Goal: Task Accomplishment & Management: Complete application form

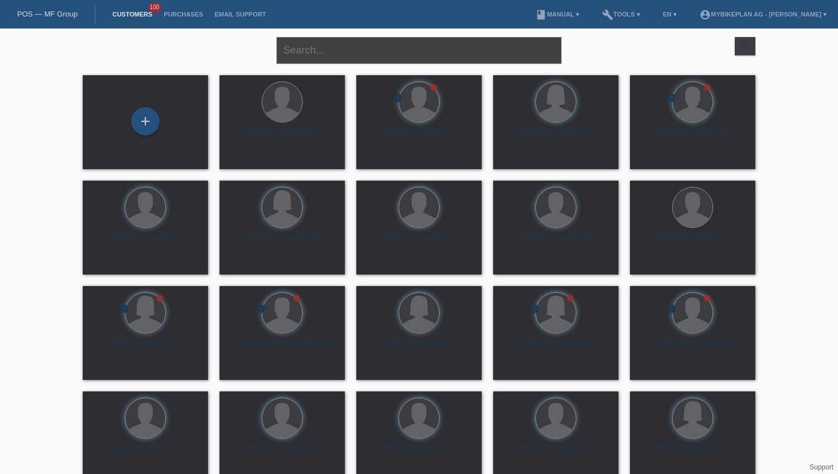
click at [318, 55] on input "text" at bounding box center [419, 50] width 285 height 27
type input "joana de sofa"
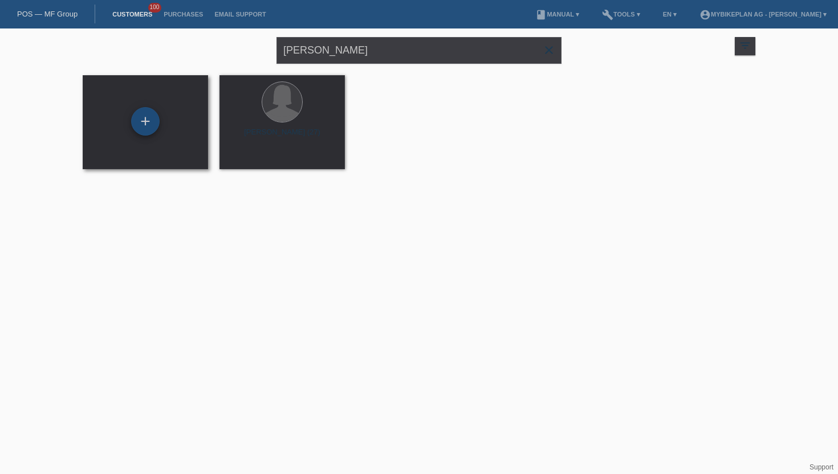
click at [143, 129] on div "+" at bounding box center [145, 121] width 29 height 29
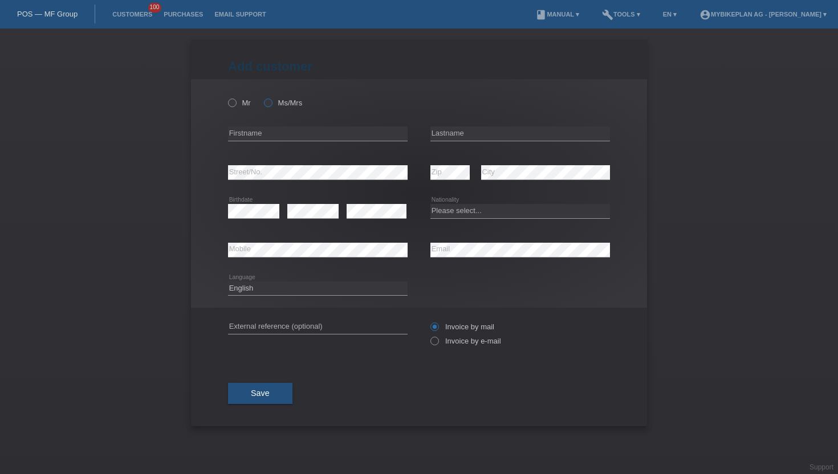
click at [285, 100] on label "Ms/Mrs" at bounding box center [283, 103] width 38 height 9
click at [271, 100] on input "Ms/Mrs" at bounding box center [267, 102] width 7 height 7
radio input "true"
click at [261, 128] on input "text" at bounding box center [318, 134] width 180 height 14
type input "Joana"
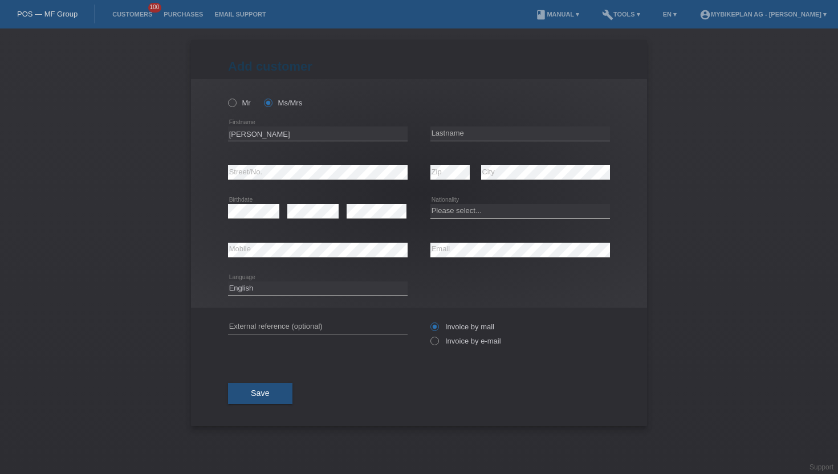
click at [472, 124] on div "error Lastname" at bounding box center [521, 134] width 180 height 39
click at [466, 131] on input "text" at bounding box center [521, 134] width 180 height 14
click at [444, 133] on input "De Sofa" at bounding box center [521, 134] width 180 height 14
click at [441, 133] on input "De Sofa" at bounding box center [521, 134] width 180 height 14
type input "Da Sofa"
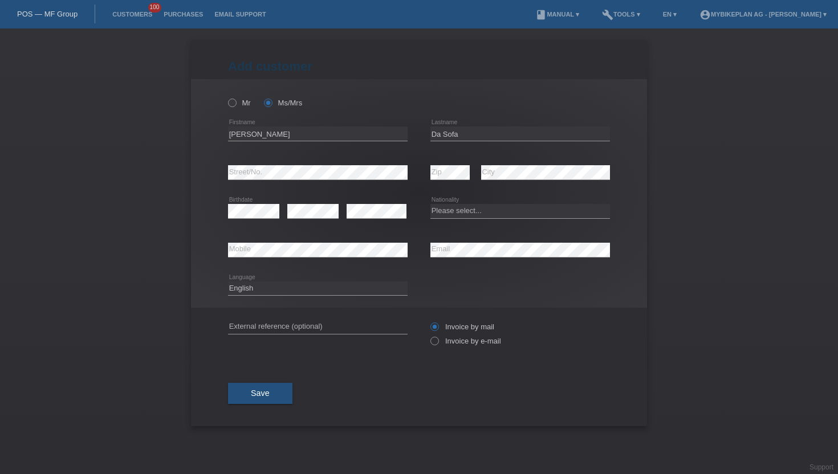
click at [298, 219] on div "error" at bounding box center [312, 211] width 51 height 39
click at [456, 209] on select "Please select... Switzerland Austria Germany Liechtenstein ------------ Afghani…" at bounding box center [521, 211] width 180 height 14
click at [528, 206] on select "Please select... Switzerland Austria Germany Liechtenstein ------------ Afghani…" at bounding box center [521, 211] width 180 height 14
select select "CH"
click at [431, 205] on select "Please select... Switzerland Austria Germany Liechtenstein ------------ Afghani…" at bounding box center [521, 211] width 180 height 14
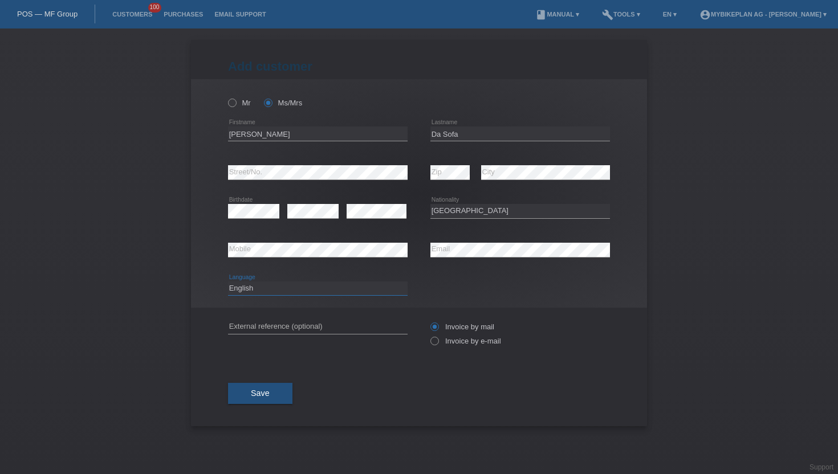
click at [278, 282] on select "Deutsch Français Italiano English" at bounding box center [318, 289] width 180 height 14
select select "de"
click at [228, 282] on select "Deutsch Français Italiano English" at bounding box center [318, 289] width 180 height 14
click at [474, 338] on label "Invoice by e-mail" at bounding box center [466, 341] width 71 height 9
click at [438, 338] on input "Invoice by e-mail" at bounding box center [434, 344] width 7 height 14
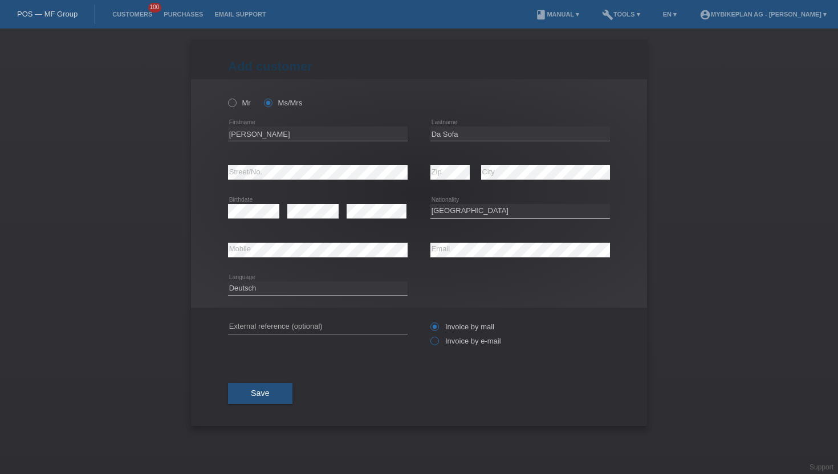
radio input "true"
click at [277, 403] on button "Save" at bounding box center [260, 394] width 64 height 22
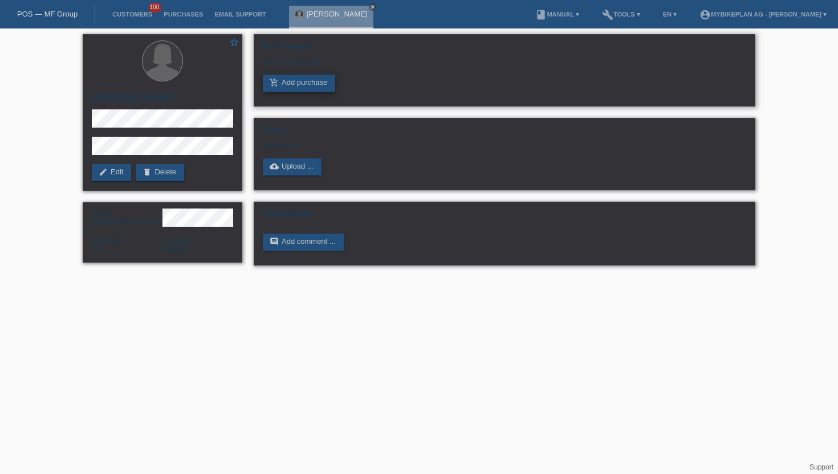
click at [291, 90] on link "add_shopping_cart Add purchase" at bounding box center [299, 83] width 72 height 17
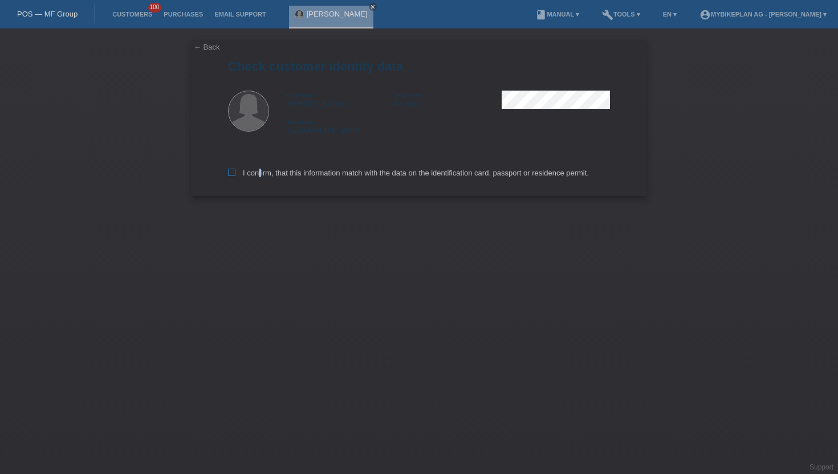
click at [257, 177] on label "I confirm, that this information match with the data on the identification card…" at bounding box center [408, 173] width 361 height 9
click at [233, 174] on icon at bounding box center [231, 172] width 7 height 7
click at [233, 174] on input "I confirm, that this information match with the data on the identification card…" at bounding box center [231, 172] width 7 height 7
checkbox input "true"
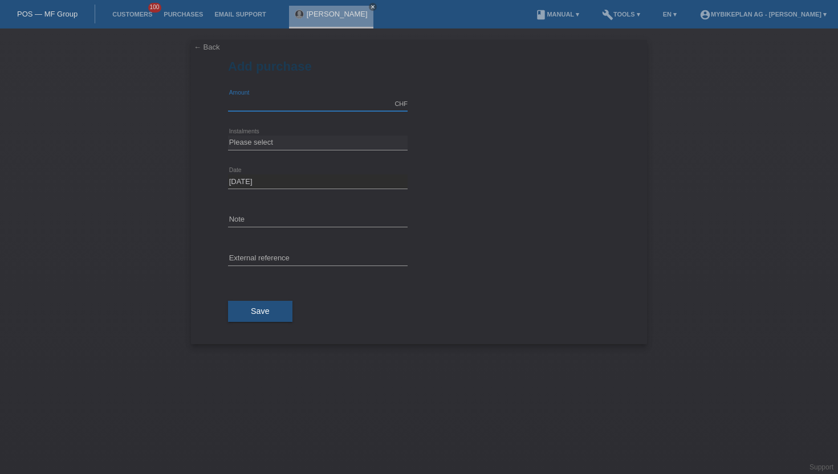
click at [291, 104] on input "text" at bounding box center [318, 104] width 180 height 14
type input "2999.00"
click at [252, 139] on select "Please select 6 instalments 12 instalments 18 instalments 24 instalments 36 ins…" at bounding box center [318, 143] width 180 height 14
select select "487"
click at [228, 136] on select "Please select 6 instalments 12 instalments 18 instalments 24 instalments 36 ins…" at bounding box center [318, 143] width 180 height 14
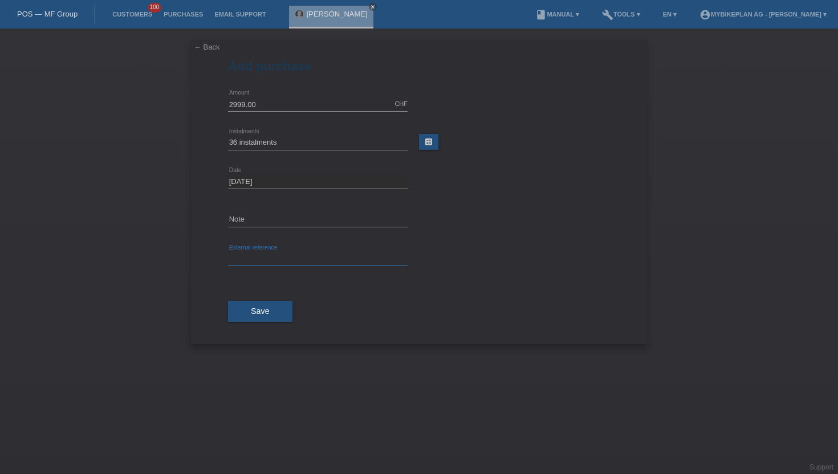
click at [255, 261] on input "text" at bounding box center [318, 259] width 180 height 14
paste input "42386558865"
type input "42386558865"
click at [246, 313] on button "Save" at bounding box center [260, 312] width 64 height 22
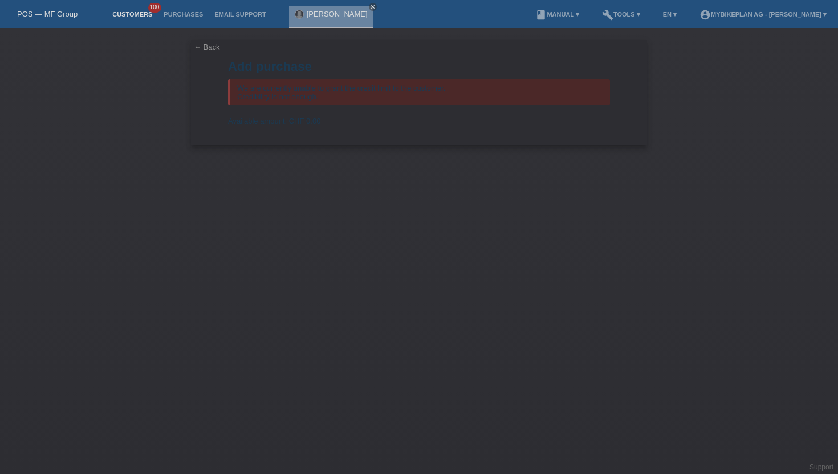
click at [136, 14] on link "Customers" at bounding box center [132, 14] width 51 height 7
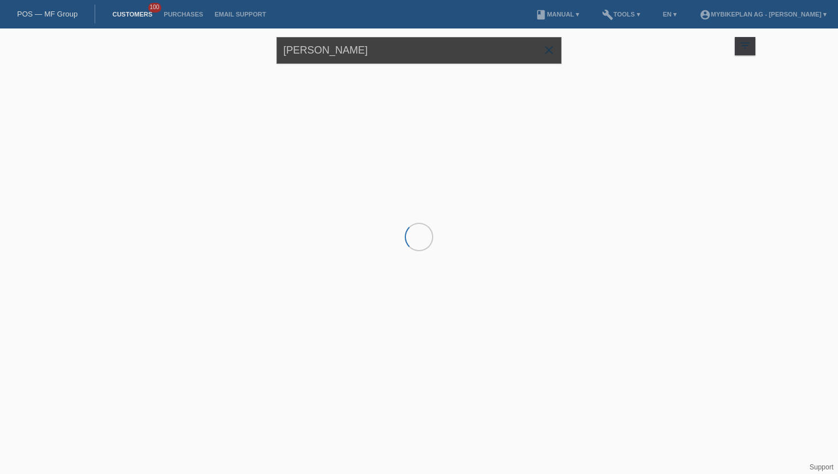
click at [311, 48] on input "[PERSON_NAME]" at bounding box center [419, 50] width 285 height 27
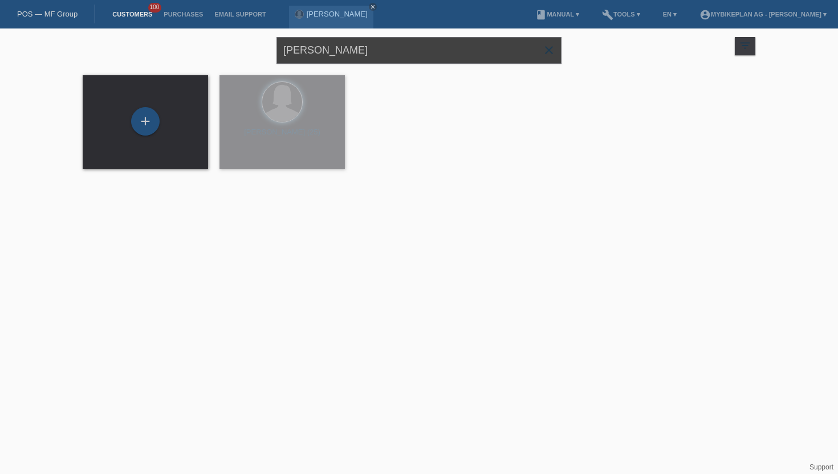
click at [311, 48] on input "[PERSON_NAME]" at bounding box center [419, 50] width 285 height 27
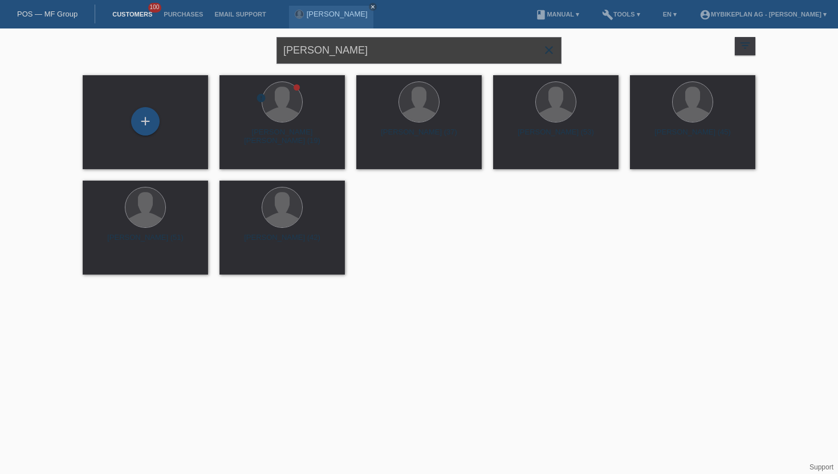
type input "[PERSON_NAME]"
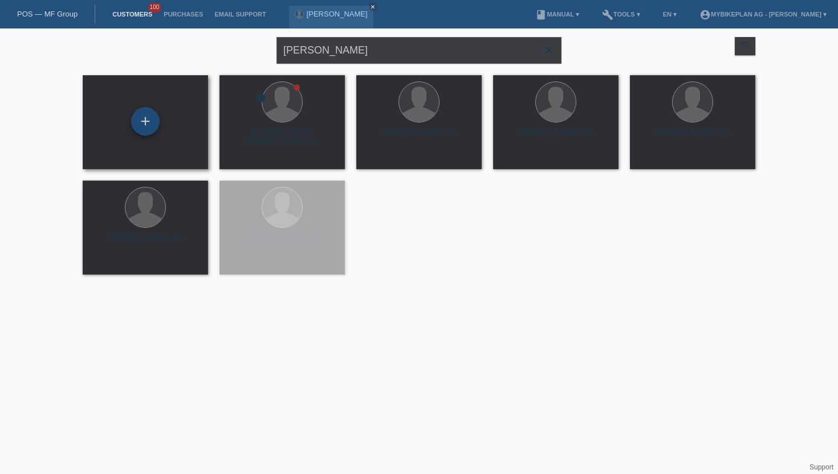
click at [148, 113] on div "+" at bounding box center [145, 121] width 29 height 29
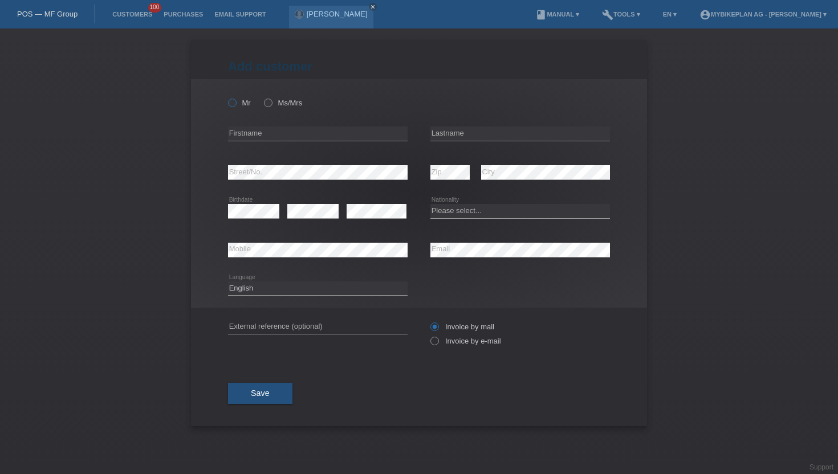
click at [237, 102] on label "Mr" at bounding box center [239, 103] width 23 height 9
click at [236, 102] on input "Mr" at bounding box center [231, 102] width 7 height 7
radio input "true"
click at [274, 133] on input "text" at bounding box center [318, 134] width 180 height 14
type input "[PERSON_NAME]"
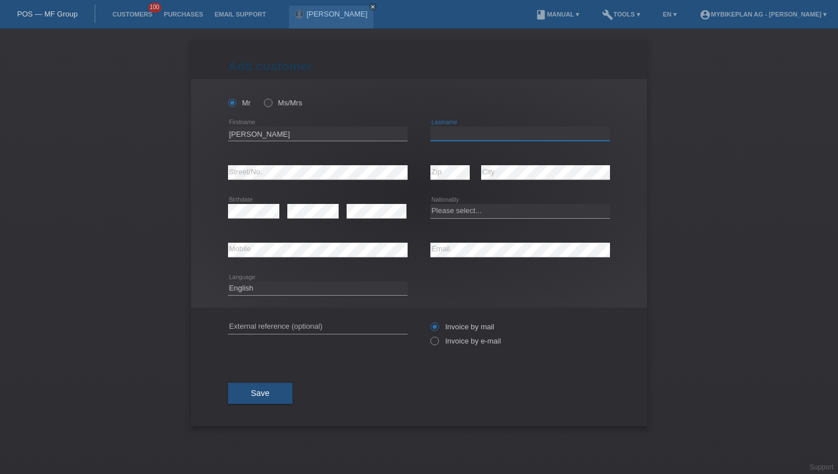
click at [451, 130] on input "text" at bounding box center [521, 134] width 180 height 14
type input "Bartonek"
click at [472, 210] on select "Please select... Switzerland Austria Germany Liechtenstein ------------ Afghani…" at bounding box center [521, 211] width 180 height 14
click at [431, 205] on select "Please select... Switzerland Austria Germany Liechtenstein ------------ Afghani…" at bounding box center [521, 211] width 180 height 14
click at [449, 211] on select "Please select... Switzerland Austria Germany Liechtenstein ------------ Afghani…" at bounding box center [521, 211] width 180 height 14
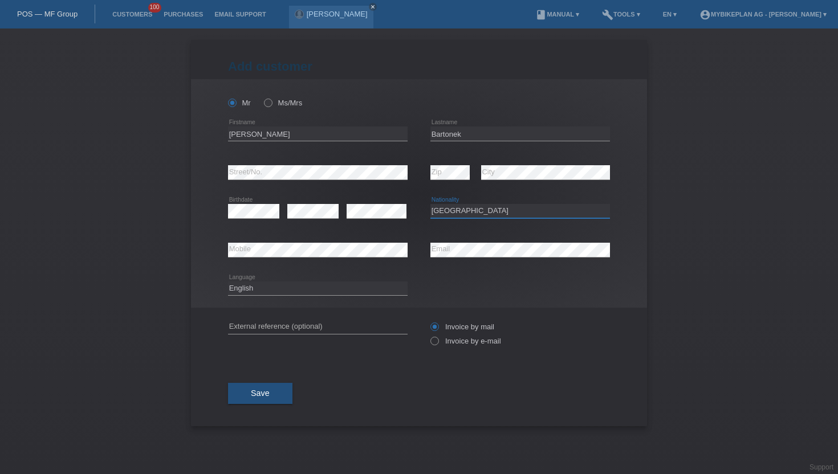
select select "SK"
click at [431, 205] on select "Please select... Switzerland Austria Germany Liechtenstein ------------ Afghani…" at bounding box center [521, 211] width 180 height 14
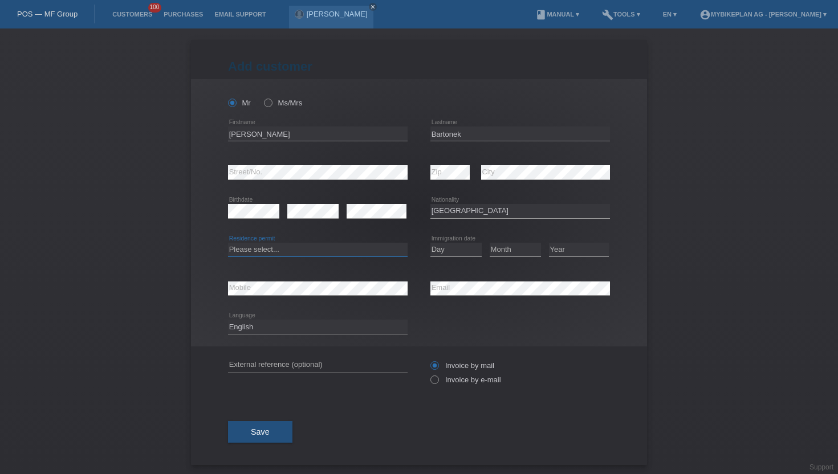
click at [279, 251] on select "Please select... C B B - Refugee status Other" at bounding box center [318, 250] width 180 height 14
select select "B"
click at [228, 243] on select "Please select... C B B - Refugee status Other" at bounding box center [318, 250] width 180 height 14
click at [476, 256] on select "Day 01 02 03 04 05 06 07 08 09 10 11" at bounding box center [456, 250] width 51 height 14
click at [443, 253] on select "Day 01 02 03 04 05 06 07 08 09 10 11" at bounding box center [456, 250] width 51 height 14
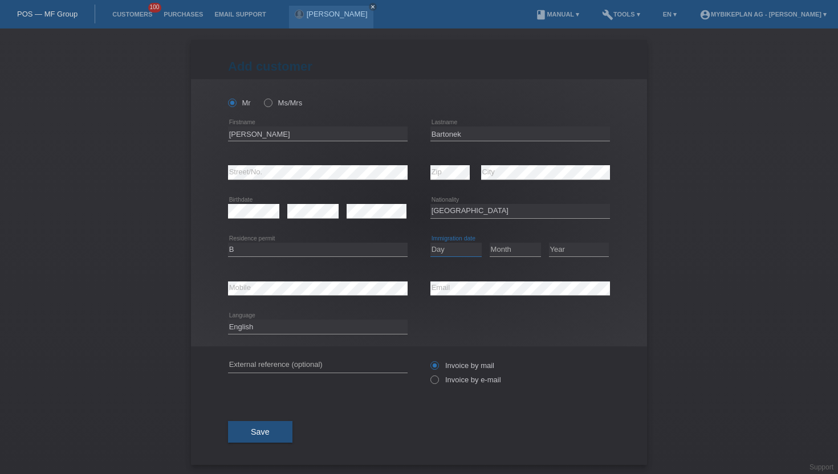
click at [443, 253] on select "Day 01 02 03 04 05 06 07 08 09 10 11" at bounding box center [456, 250] width 51 height 14
select select "09"
click at [431, 243] on select "Day 01 02 03 04 05 06 07 08 09 10 11" at bounding box center [456, 250] width 51 height 14
click at [510, 249] on select "Month 01 02 03 04 05 06 07 08 09 10 11" at bounding box center [515, 250] width 51 height 14
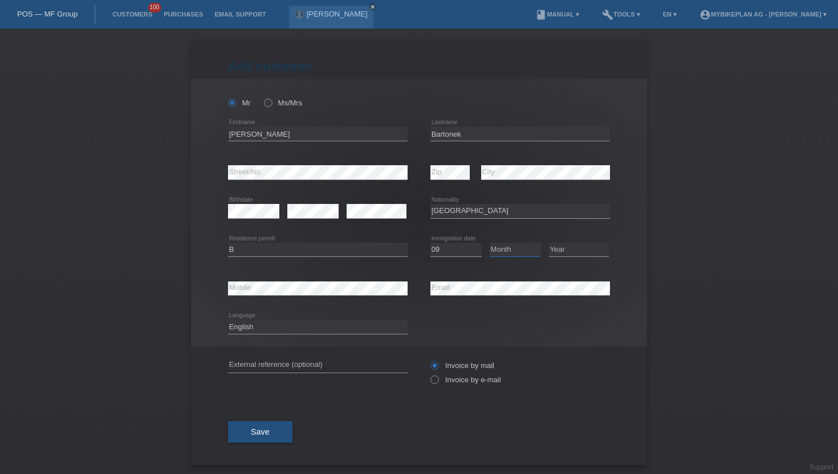
select select "01"
click at [490, 243] on select "Month 01 02 03 04 05 06 07 08 09 10 11" at bounding box center [515, 250] width 51 height 14
click at [585, 256] on select "Year 2025 2024 2023 2022 2021 2020 2019 2018 2017 2016 2015 2014 2013 2012 2011…" at bounding box center [579, 250] width 60 height 14
select select "2022"
click at [549, 243] on select "Year 2025 2024 2023 2022 2021 2020 2019 2018 2017 2016 2015 2014 2013 2012 2011…" at bounding box center [579, 250] width 60 height 14
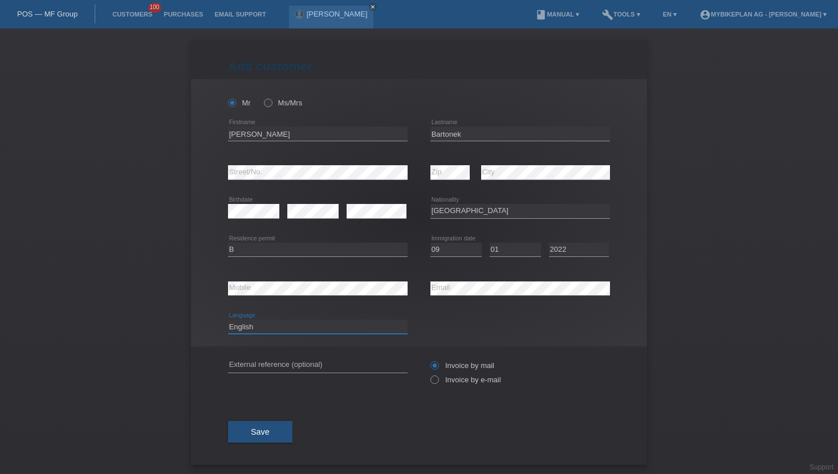
click at [354, 327] on select "Deutsch Français Italiano English" at bounding box center [318, 327] width 180 height 14
select select "de"
click at [228, 320] on select "Deutsch Français Italiano English" at bounding box center [318, 327] width 180 height 14
click at [462, 379] on label "Invoice by e-mail" at bounding box center [466, 380] width 71 height 9
click at [438, 379] on input "Invoice by e-mail" at bounding box center [434, 383] width 7 height 14
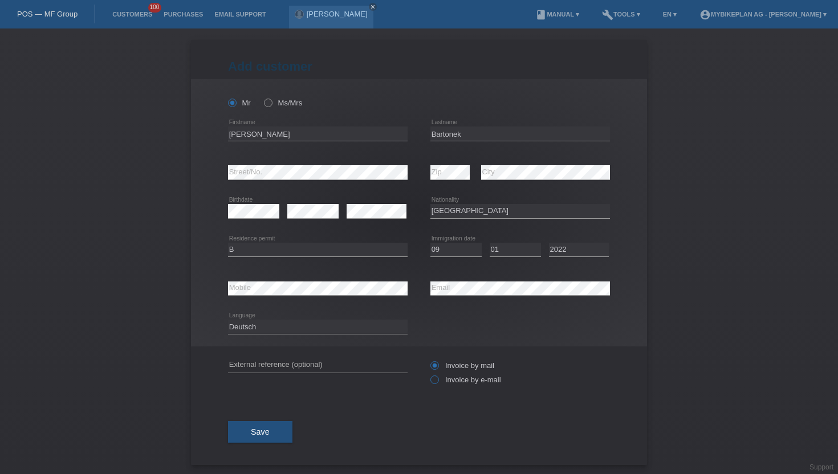
radio input "true"
click at [258, 421] on div "Save" at bounding box center [419, 432] width 382 height 66
click at [263, 432] on span "Save" at bounding box center [260, 432] width 19 height 9
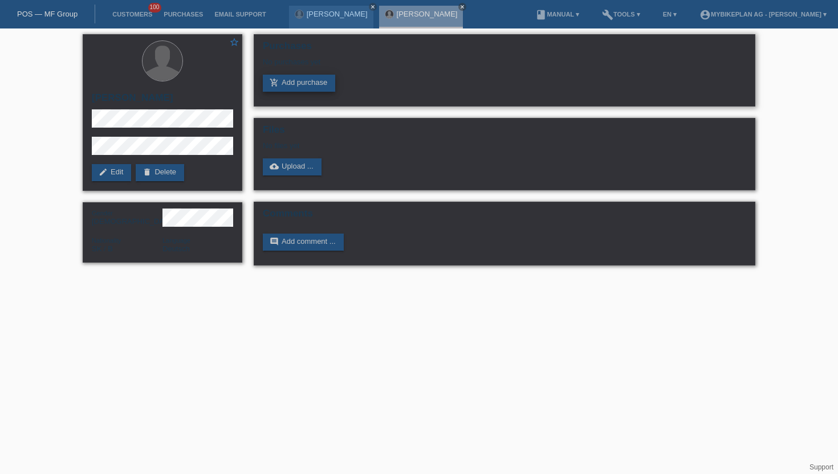
click at [305, 84] on link "add_shopping_cart Add purchase" at bounding box center [299, 83] width 72 height 17
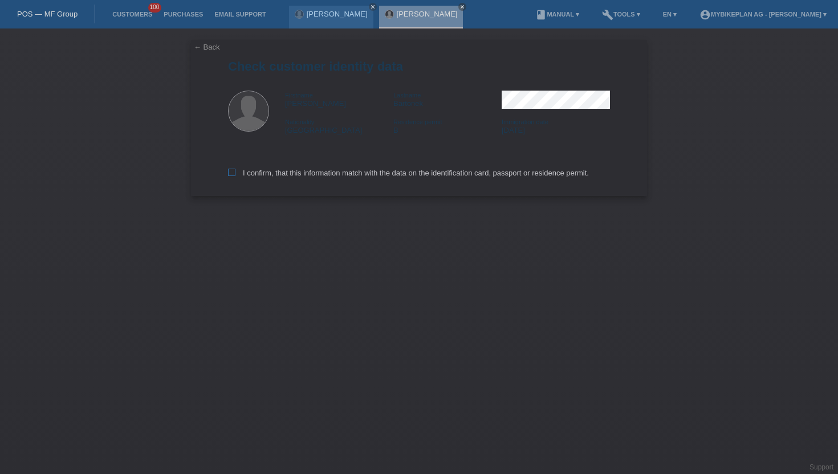
click at [265, 175] on label "I confirm, that this information match with the data on the identification card…" at bounding box center [408, 173] width 361 height 9
click at [236, 175] on input "I confirm, that this information match with the data on the identification card…" at bounding box center [231, 172] width 7 height 7
checkbox input "true"
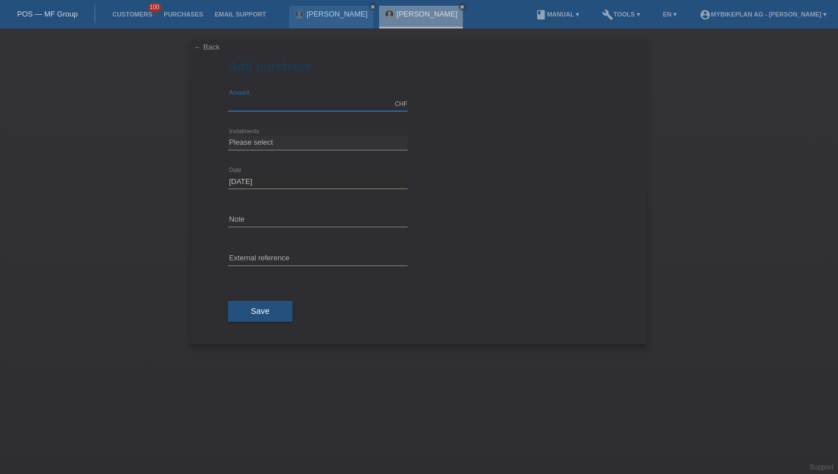
click at [275, 100] on input "text" at bounding box center [318, 104] width 180 height 14
type input "4500.00"
click at [262, 142] on select "Please select 6 instalments 12 instalments 18 instalments 24 instalments 36 ins…" at bounding box center [318, 143] width 180 height 14
select select "487"
click at [228, 136] on select "Please select 6 instalments 12 instalments 18 instalments 24 instalments 36 ins…" at bounding box center [318, 143] width 180 height 14
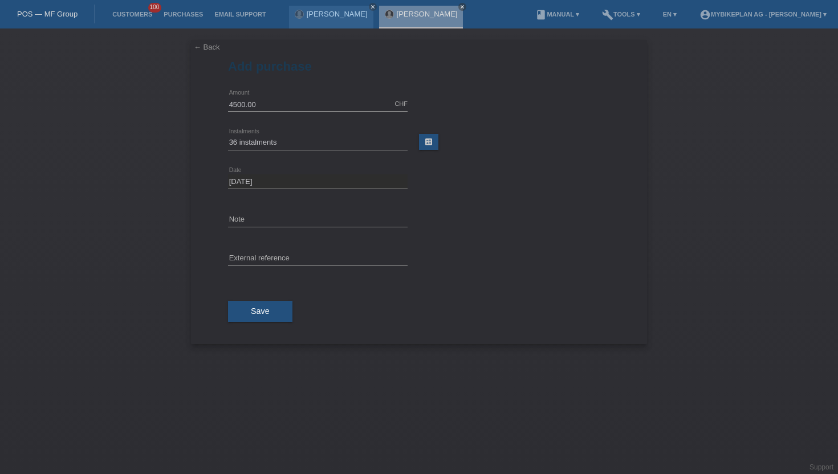
click at [254, 250] on div "error External reference" at bounding box center [318, 259] width 180 height 39
click at [251, 263] on input "text" at bounding box center [318, 259] width 180 height 14
paste input "42459308804"
type input "42459308804"
click at [251, 317] on button "Save" at bounding box center [260, 312] width 64 height 22
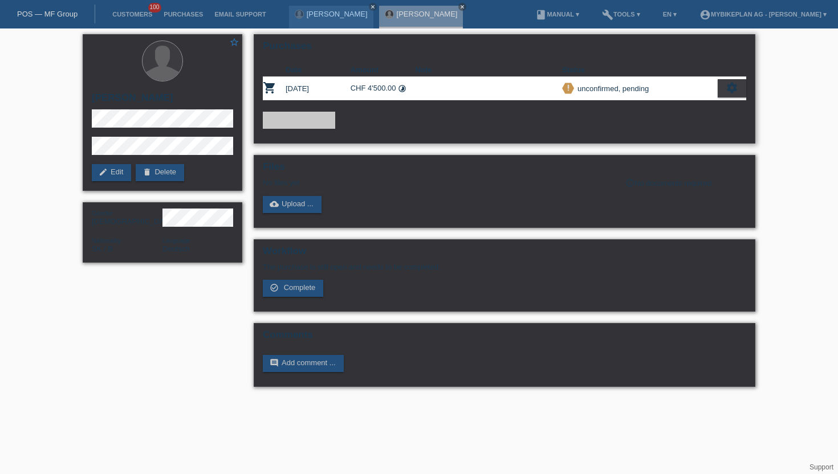
click at [728, 86] on icon "settings" at bounding box center [732, 88] width 13 height 13
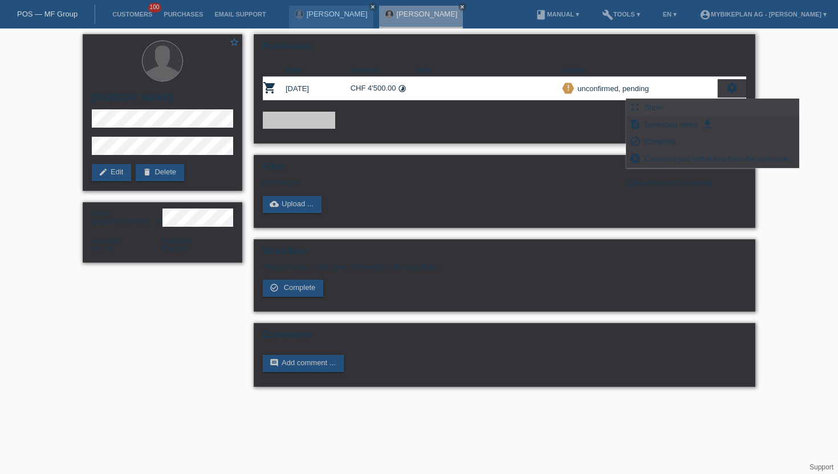
click at [655, 108] on span "Show" at bounding box center [654, 107] width 22 height 14
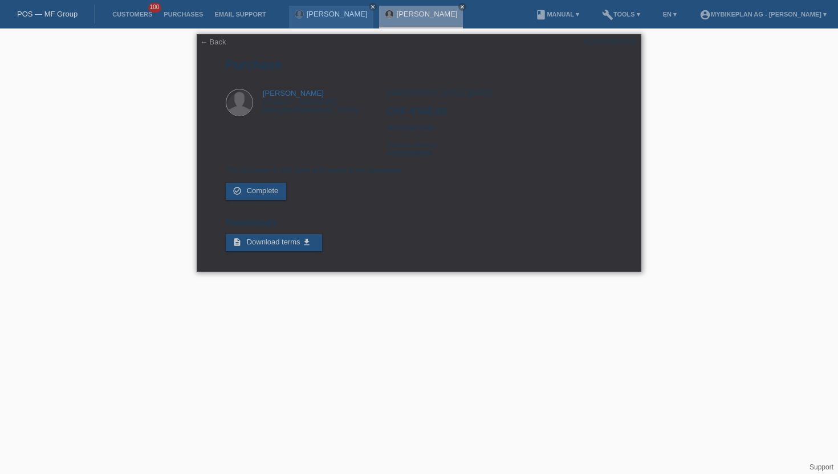
click at [615, 42] on div "POSP00026355" at bounding box center [610, 42] width 54 height 9
copy div "POSP00026355"
click at [423, 159] on div "[GEOGRAPHIC_DATA], [DATE] CHF 4'500.00 36 instalments External reference 424593…" at bounding box center [499, 127] width 225 height 77
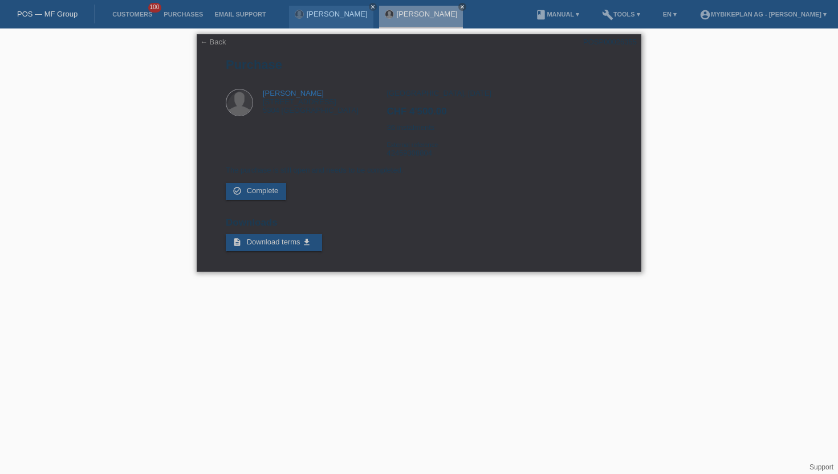
copy div "42459308804"
click at [141, 15] on link "Customers" at bounding box center [132, 14] width 51 height 7
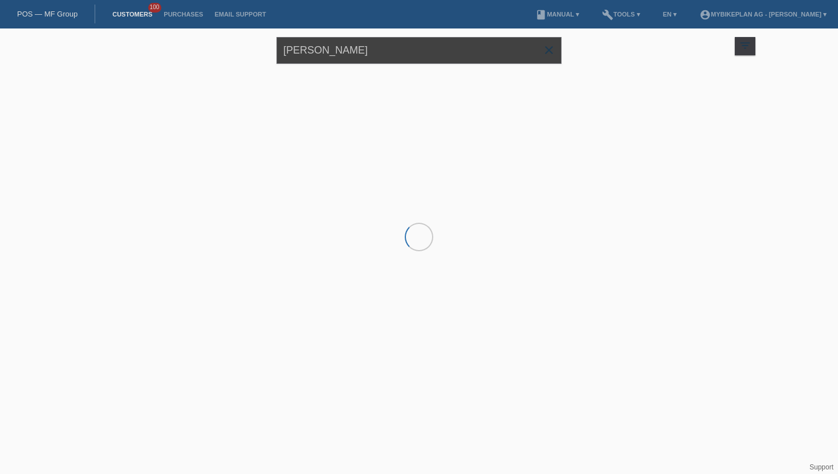
click at [392, 55] on input "Marek Bartanek" at bounding box center [419, 50] width 285 height 27
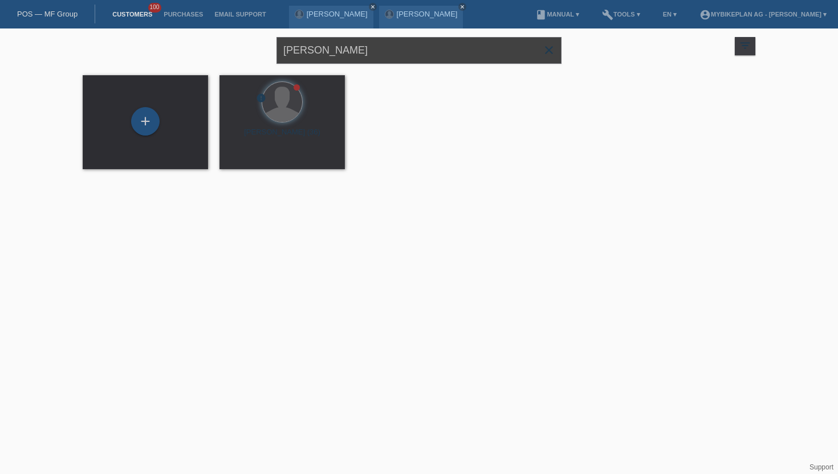
click at [392, 55] on input "Marek Bartanek" at bounding box center [419, 50] width 285 height 27
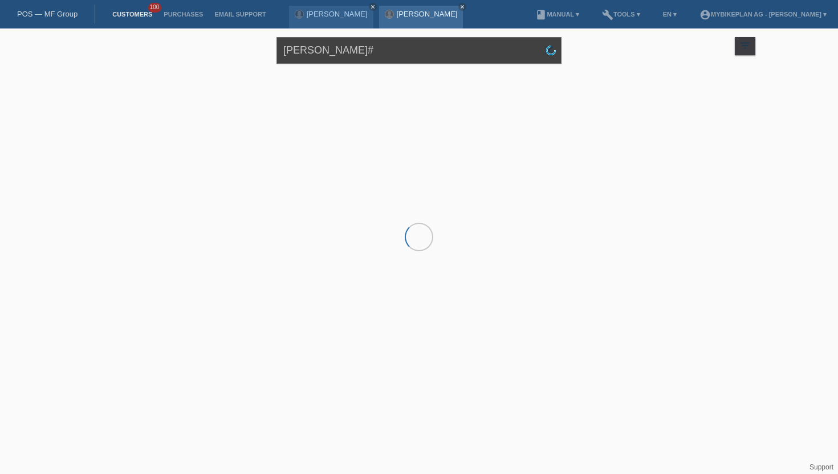
type input "[PERSON_NAME]"
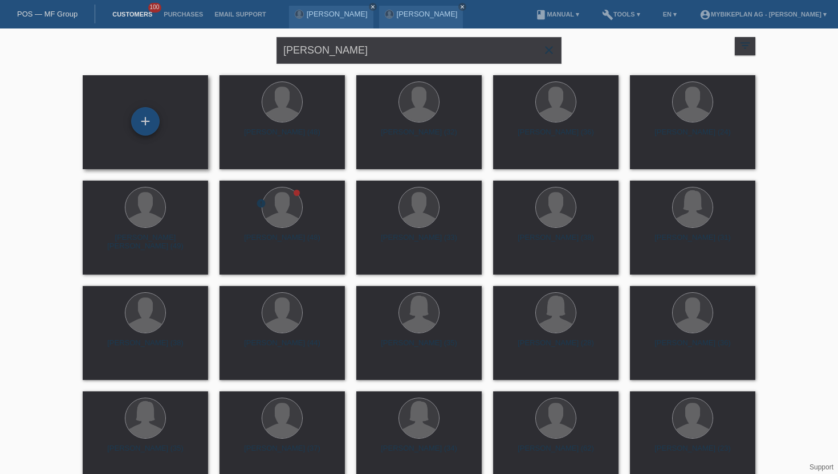
click at [151, 120] on div "+" at bounding box center [145, 121] width 29 height 29
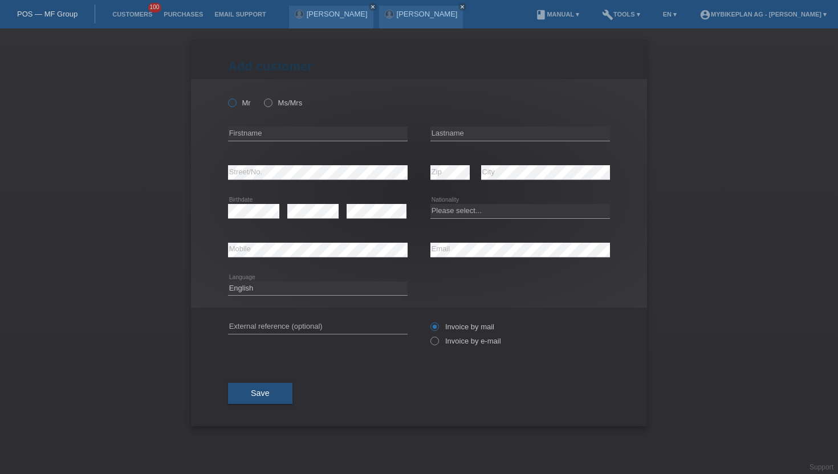
click at [234, 99] on input "Mr" at bounding box center [231, 102] width 7 height 7
radio input "true"
click at [325, 135] on input "text" at bounding box center [318, 134] width 180 height 14
type input "[PERSON_NAME]"
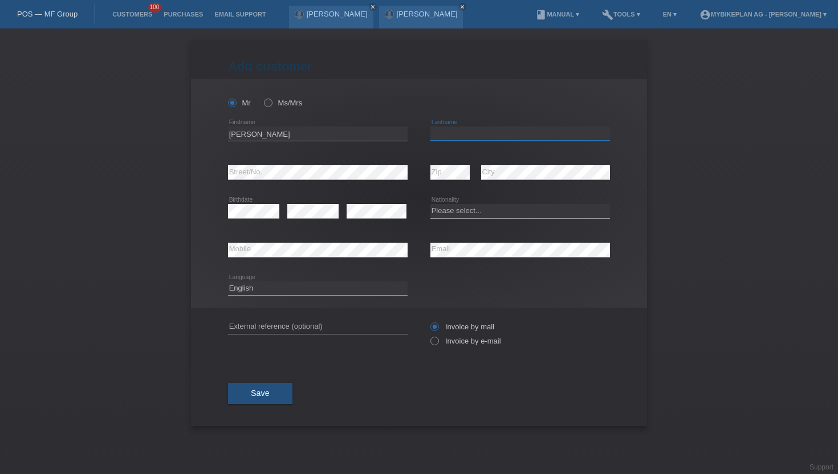
click at [464, 131] on input "text" at bounding box center [521, 134] width 180 height 14
type input "[PERSON_NAME]"
click at [452, 215] on select "Please select... Switzerland Austria Germany Liechtenstein ------------ Afghani…" at bounding box center [521, 211] width 180 height 14
select select "DE"
click at [431, 205] on select "Please select... Switzerland Austria Germany Liechtenstein ------------ Afghani…" at bounding box center [521, 211] width 180 height 14
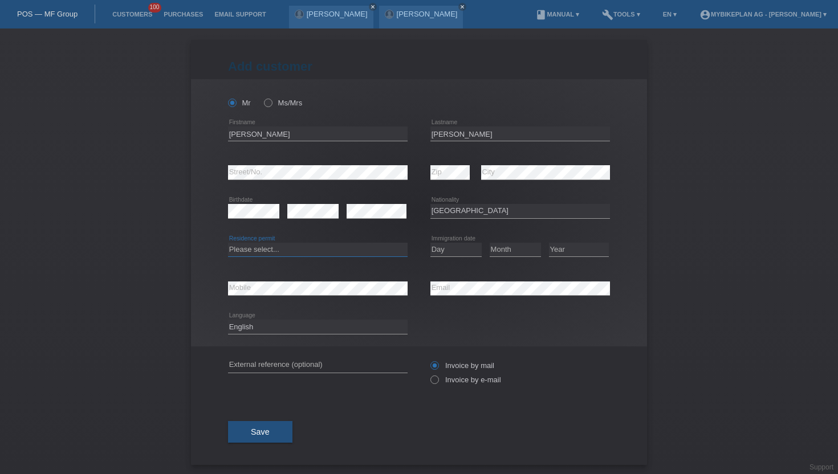
click at [325, 253] on select "Please select... C B B - Refugee status Other" at bounding box center [318, 250] width 180 height 14
select select "B"
click at [228, 243] on select "Please select... C B B - Refugee status Other" at bounding box center [318, 250] width 180 height 14
click at [460, 244] on select "Day 01 02 03 04 05 06 07 08 09 10 11" at bounding box center [456, 250] width 51 height 14
select select "27"
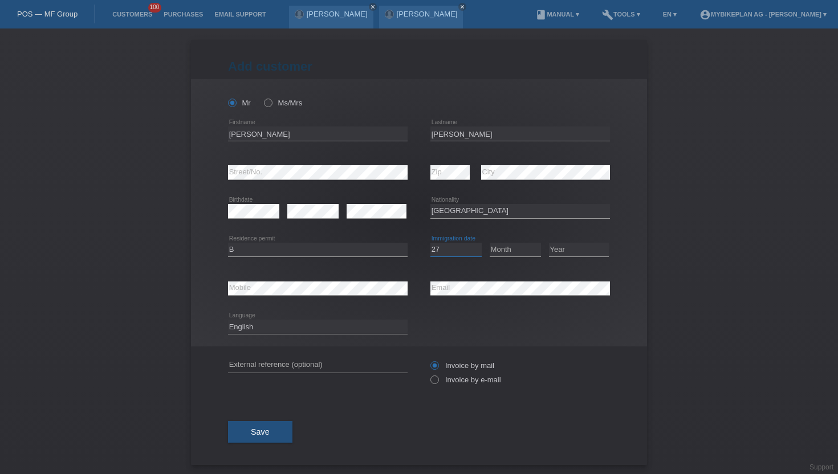
click at [431, 243] on select "Day 01 02 03 04 05 06 07 08 09 10 11" at bounding box center [456, 250] width 51 height 14
click at [507, 250] on select "Month 01 02 03 04 05 06 07 08 09 10 11" at bounding box center [515, 250] width 51 height 14
select select "06"
click at [490, 243] on select "Month 01 02 03 04 05 06 07 08 09 10 11" at bounding box center [515, 250] width 51 height 14
click at [577, 254] on select "Year 2025 2024 2023 2022 2021 2020 2019 2018 2017 2016 2015 2014 2013 2012 2011…" at bounding box center [579, 250] width 60 height 14
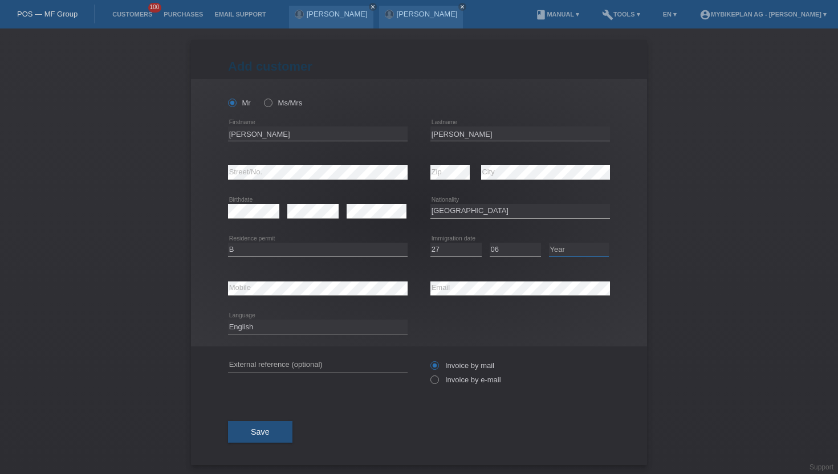
select select "2023"
click at [549, 243] on select "Year 2025 2024 2023 2022 2021 2020 2019 2018 2017 2016 2015 2014 2013 2012 2011…" at bounding box center [579, 250] width 60 height 14
click at [306, 331] on select "Deutsch Français Italiano English" at bounding box center [318, 327] width 180 height 14
select select "de"
click at [228, 320] on select "Deutsch Français Italiano English" at bounding box center [318, 327] width 180 height 14
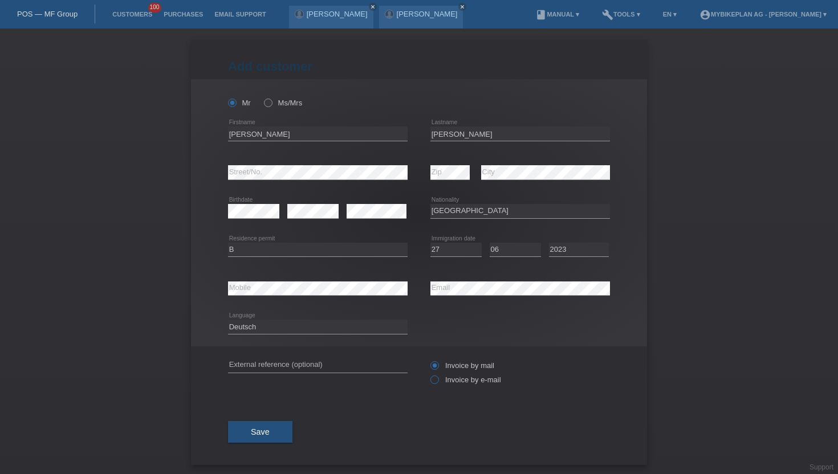
click at [484, 380] on label "Invoice by e-mail" at bounding box center [466, 380] width 71 height 9
click at [438, 380] on input "Invoice by e-mail" at bounding box center [434, 383] width 7 height 14
radio input "true"
click at [274, 426] on button "Save" at bounding box center [260, 432] width 64 height 22
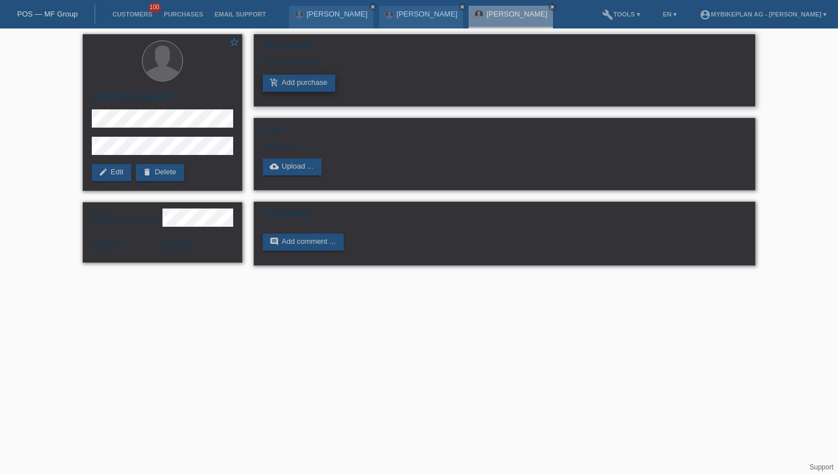
click at [315, 90] on link "add_shopping_cart Add purchase" at bounding box center [299, 83] width 72 height 17
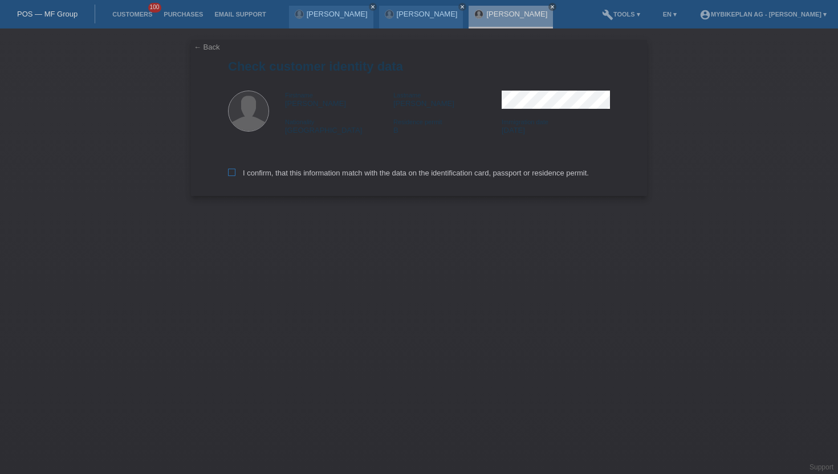
click at [283, 176] on label "I confirm, that this information match with the data on the identification card…" at bounding box center [408, 173] width 361 height 9
click at [236, 176] on input "I confirm, that this information match with the data on the identification card…" at bounding box center [231, 172] width 7 height 7
checkbox input "true"
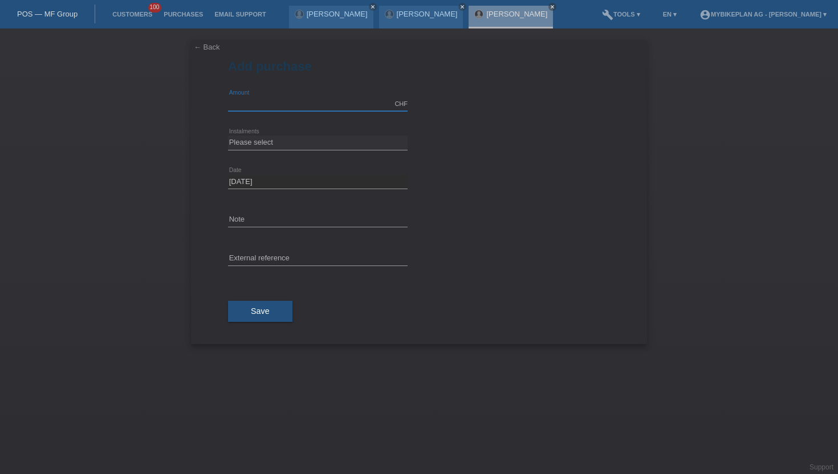
click at [309, 107] on input "text" at bounding box center [318, 104] width 180 height 14
type input "4499.00"
click at [265, 148] on select "Please select 6 instalments 12 instalments 18 instalments 24 instalments 36 ins…" at bounding box center [318, 143] width 180 height 14
select select "487"
click at [228, 136] on select "Please select 6 instalments 12 instalments 18 instalments 24 instalments 36 ins…" at bounding box center [318, 143] width 180 height 14
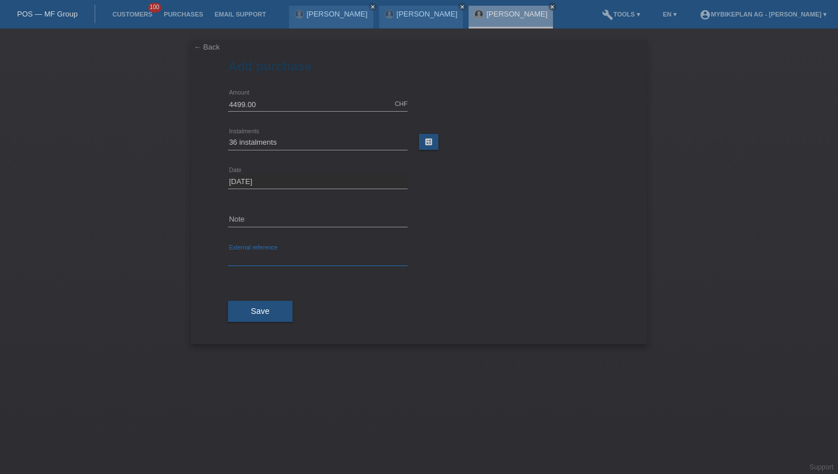
click at [256, 255] on input "text" at bounding box center [318, 259] width 180 height 14
paste input "42489912593"
type input "42489912593"
click at [242, 309] on button "Save" at bounding box center [260, 312] width 64 height 22
